Goal: Task Accomplishment & Management: Use online tool/utility

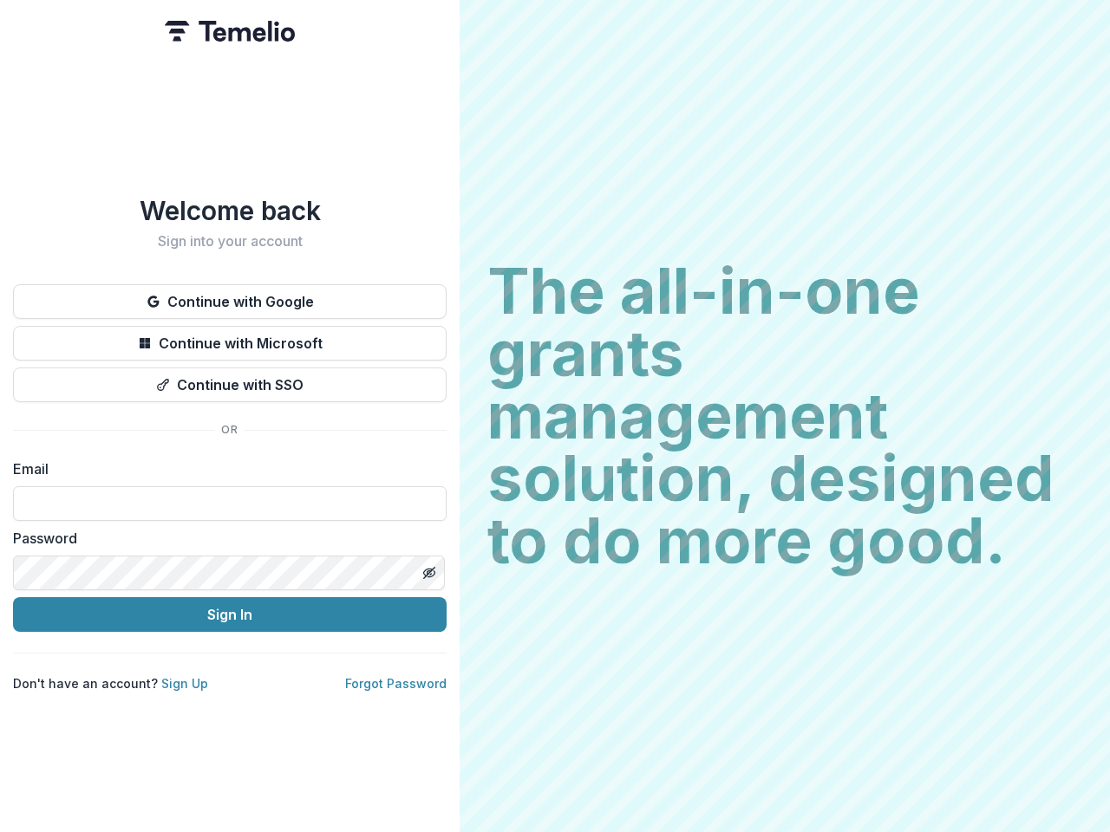
click at [555, 416] on h2 "The all-in-one grants management solution, designed to do more good." at bounding box center [784, 416] width 595 height 312
click at [230, 295] on button "Continue with Google" at bounding box center [230, 301] width 434 height 35
click at [230, 336] on button "Continue with Microsoft" at bounding box center [230, 343] width 434 height 35
click at [230, 378] on button "Continue with SSO" at bounding box center [230, 385] width 434 height 35
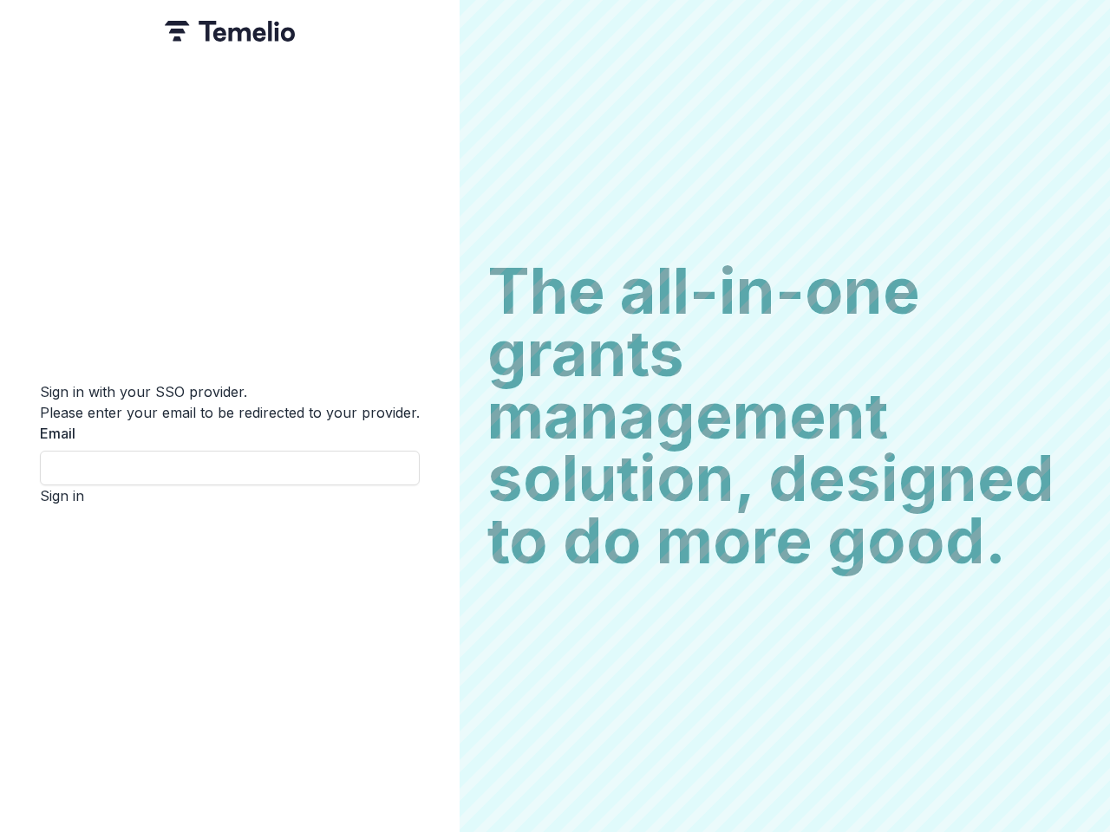
click at [428, 566] on div "Sign in with your SSO provider. Please enter your email to be redirected to you…" at bounding box center [230, 416] width 460 height 832
